Goal: Task Accomplishment & Management: Complete application form

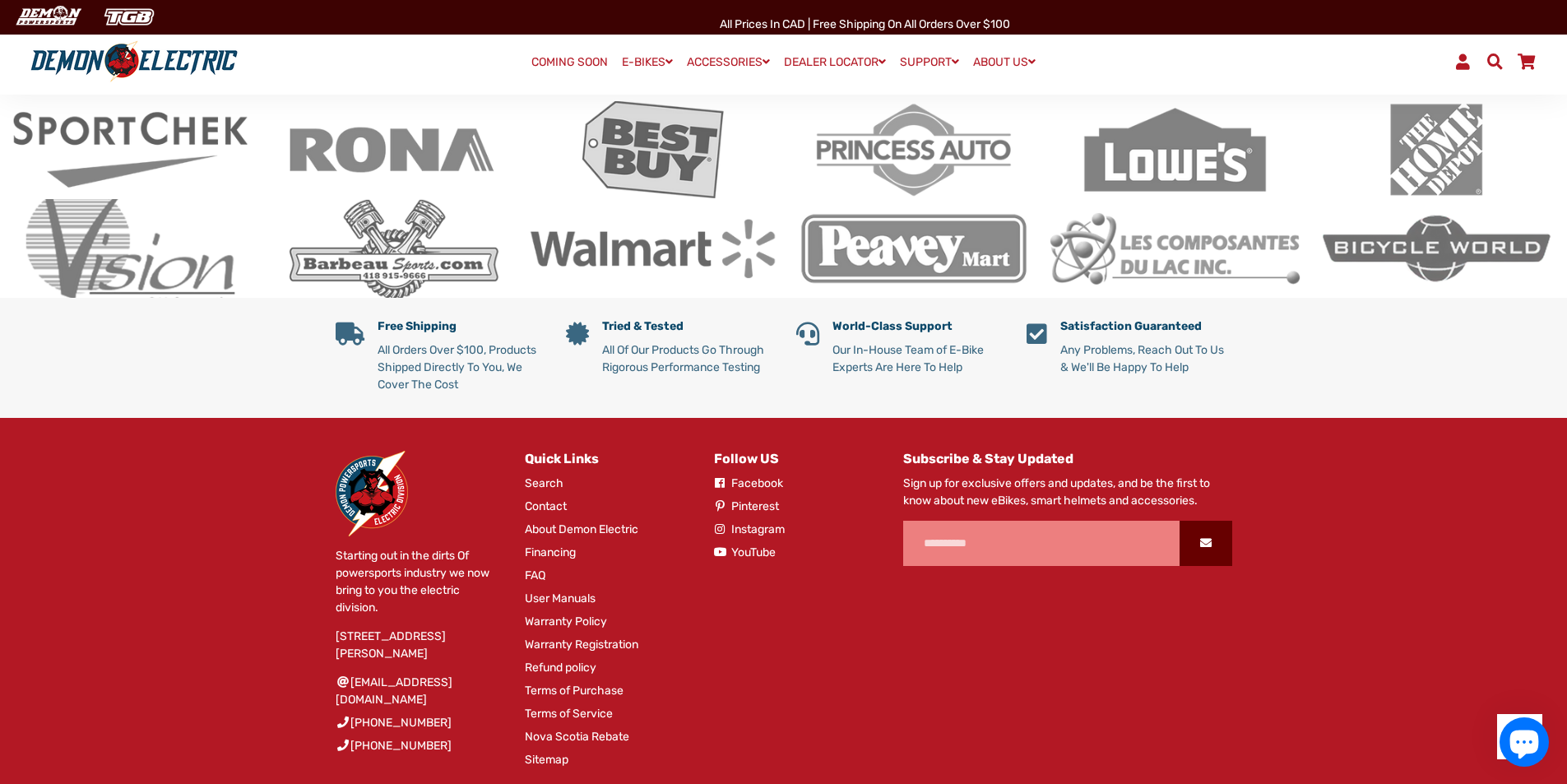
click at [571, 614] on li "Warranty Policy" at bounding box center [607, 624] width 165 height 23
click at [575, 636] on link "Warranty Registration" at bounding box center [581, 644] width 113 height 17
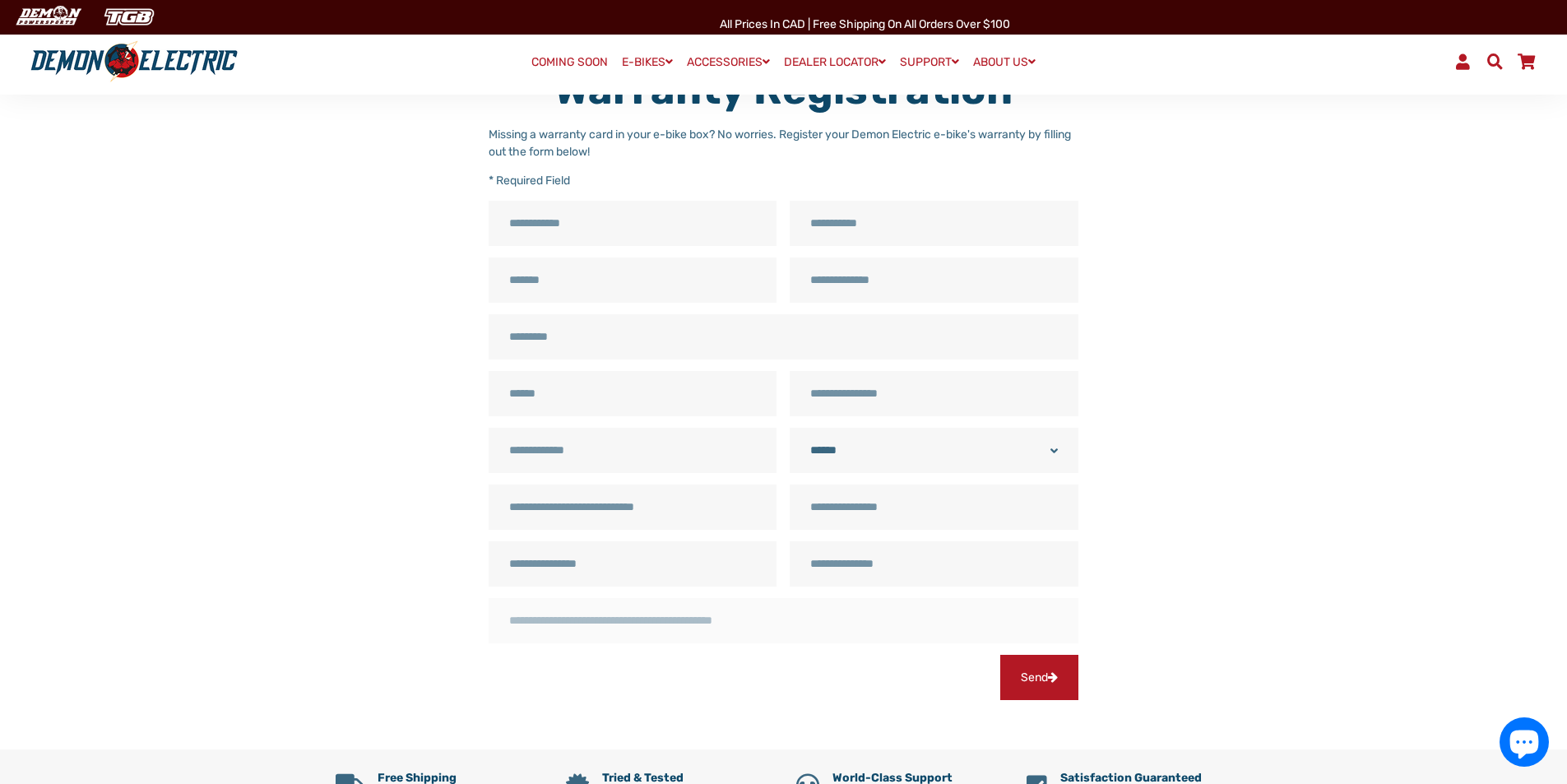
scroll to position [246, 0]
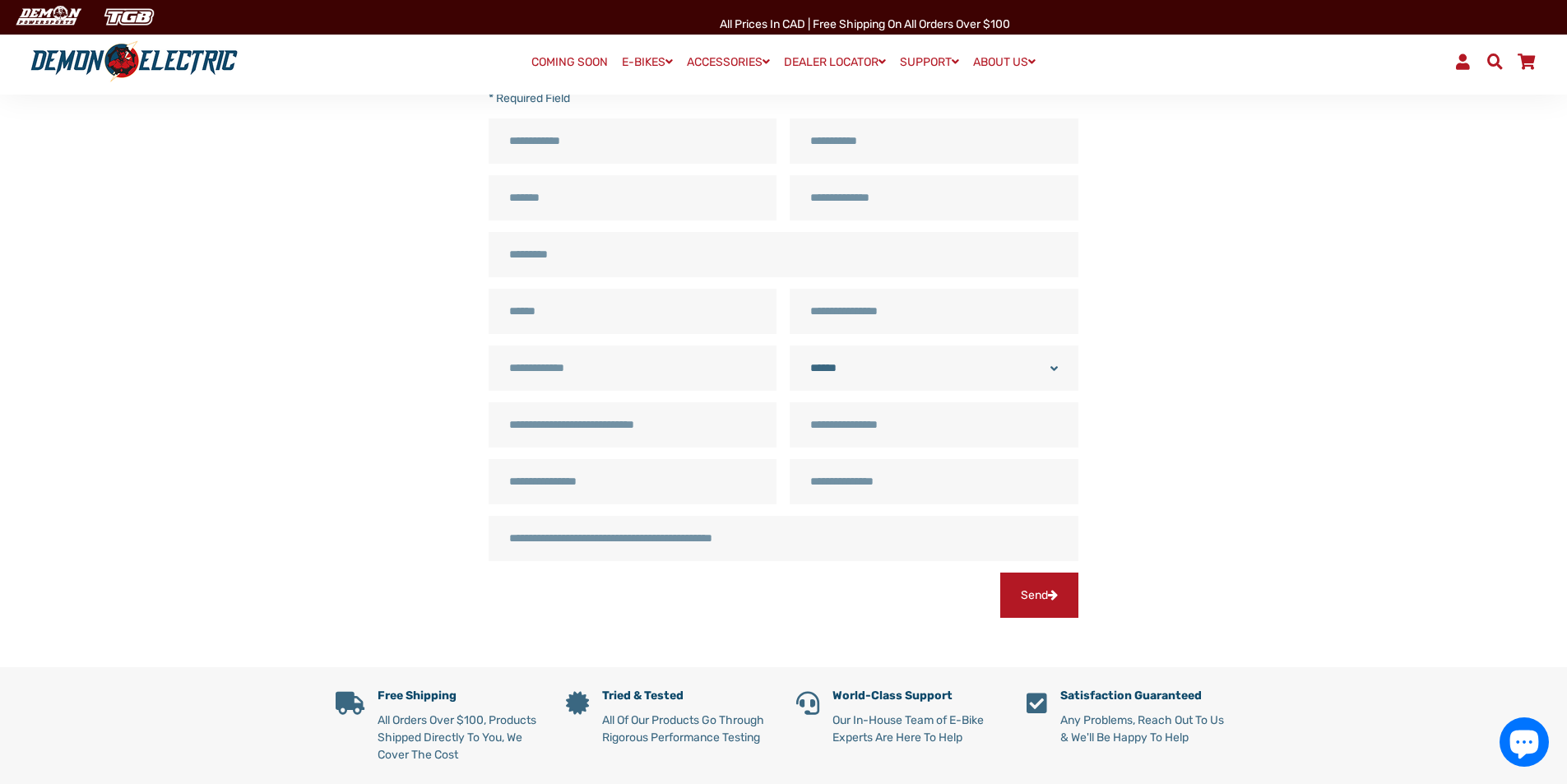
click at [901, 433] on input "Invoice Number" at bounding box center [933, 424] width 288 height 45
click at [865, 427] on input "Invoice Number" at bounding box center [933, 424] width 288 height 45
